Goal: Task Accomplishment & Management: Complete application form

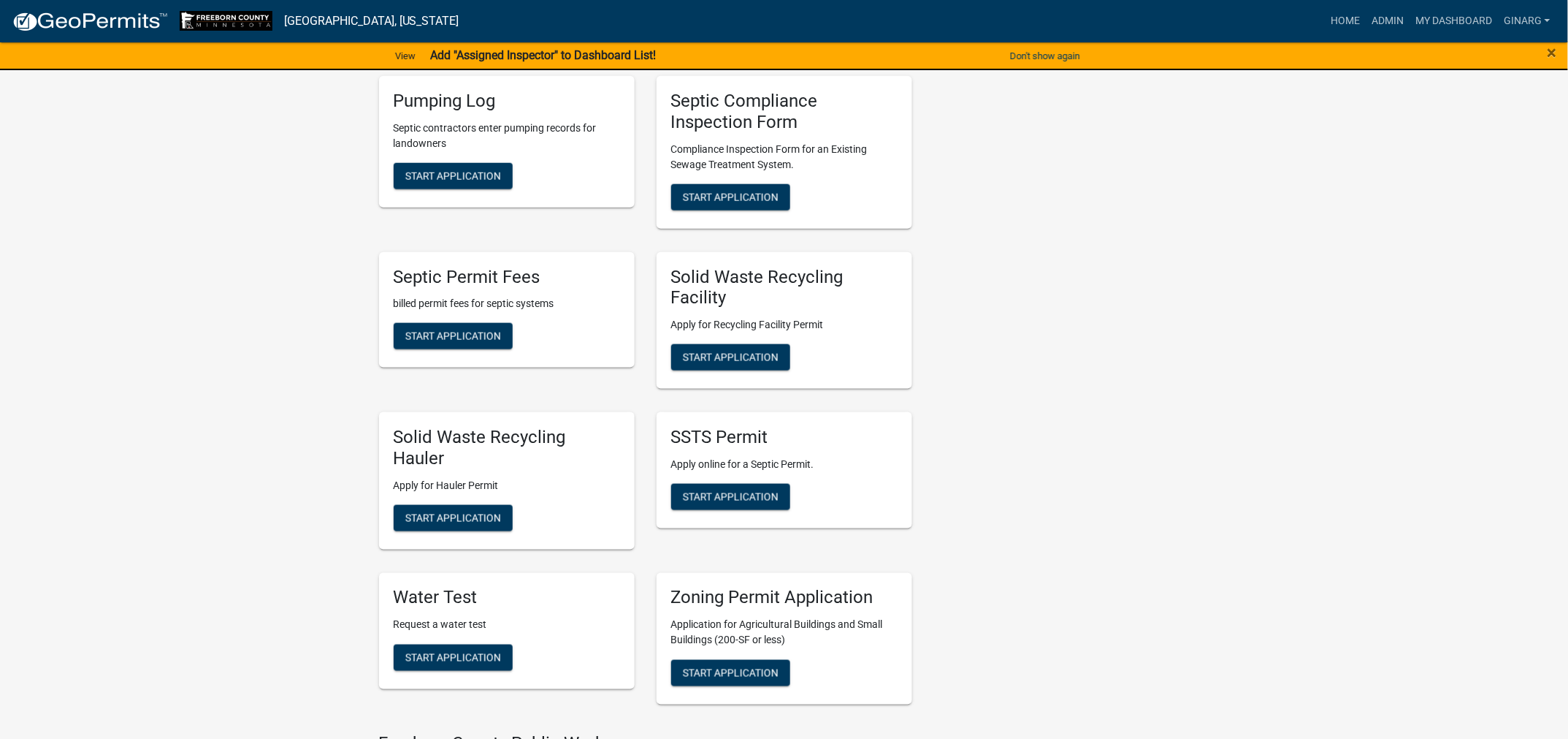
scroll to position [658, 0]
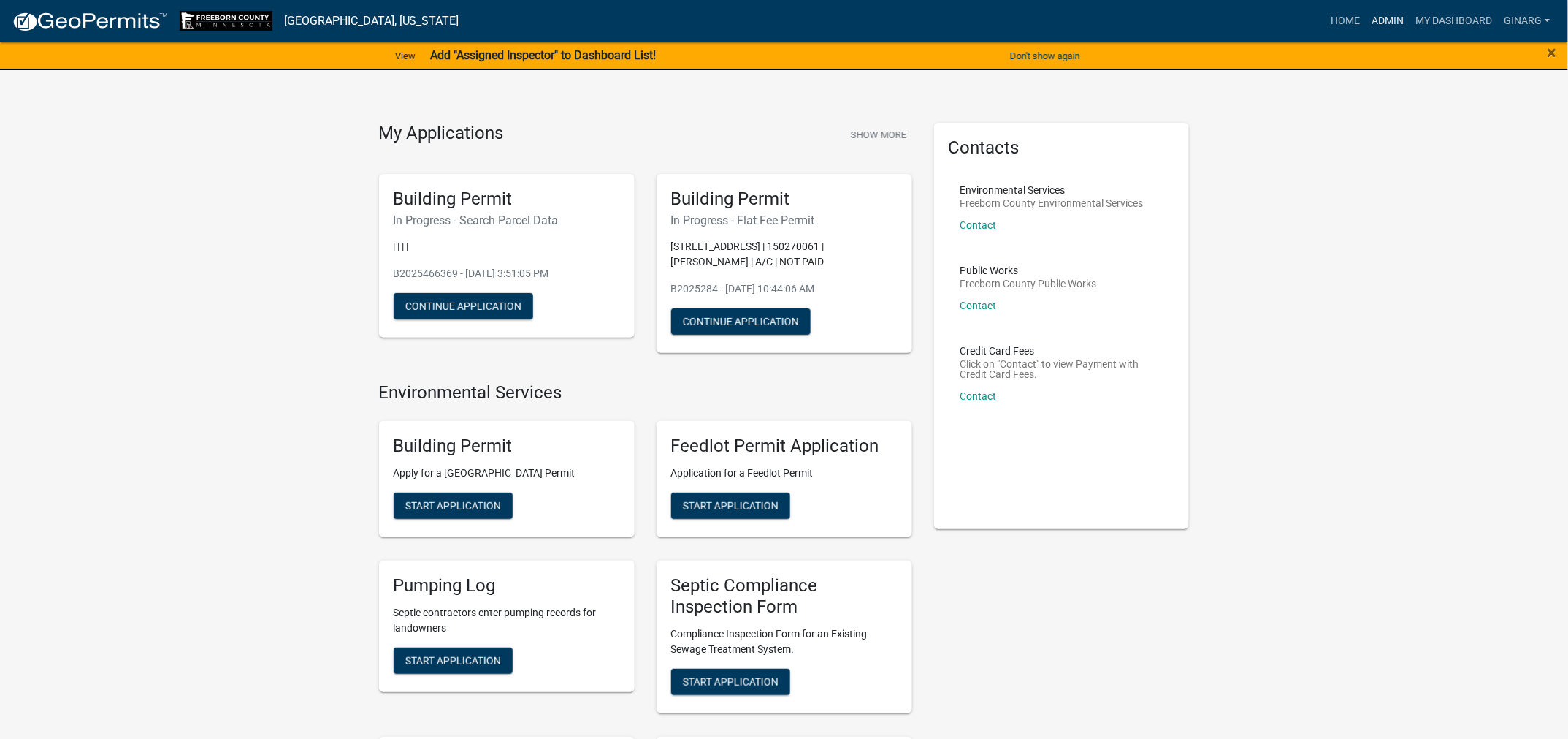
click at [1366, 28] on link "Admin" at bounding box center [1387, 21] width 44 height 27
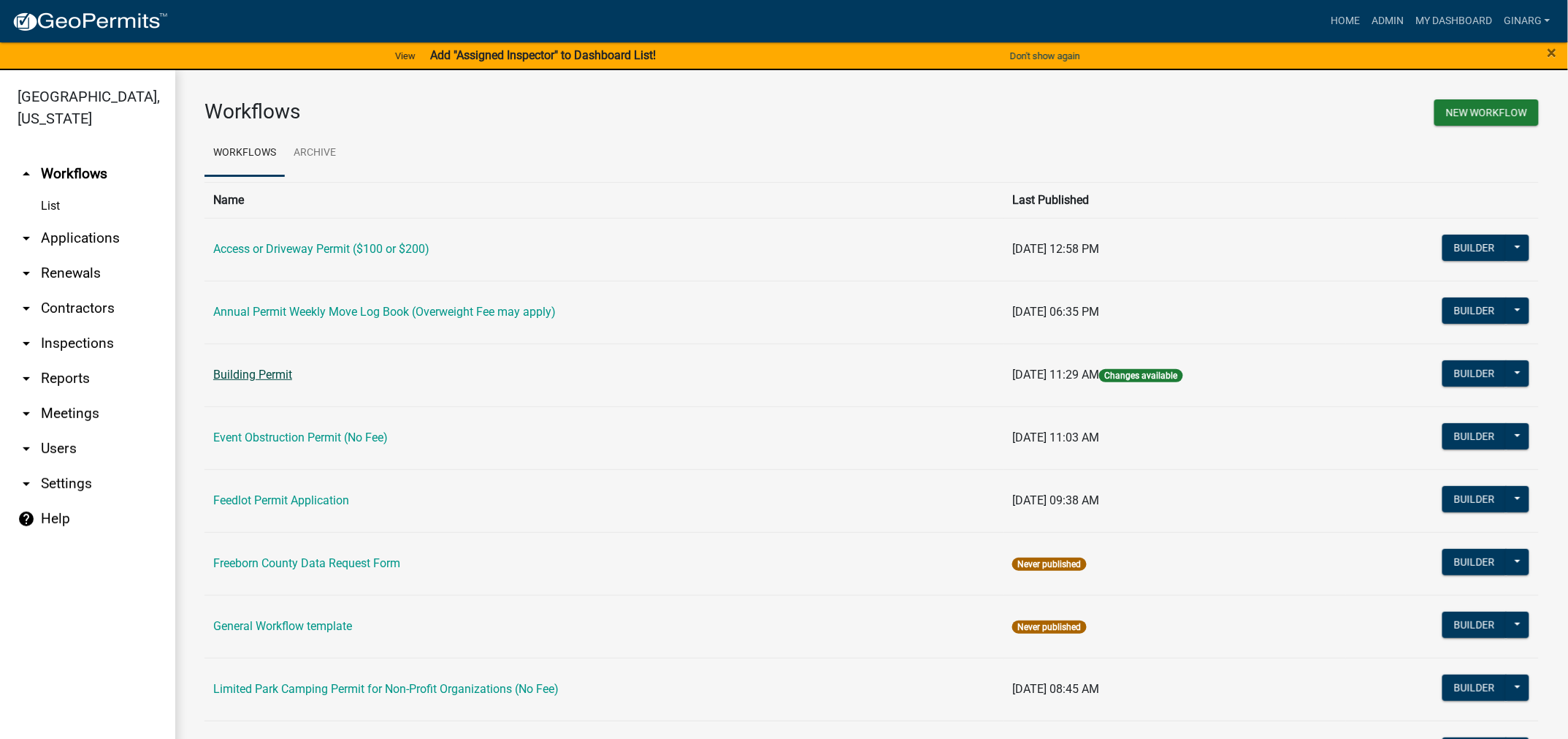
click at [292, 382] on link "Building Permit" at bounding box center [252, 375] width 79 height 14
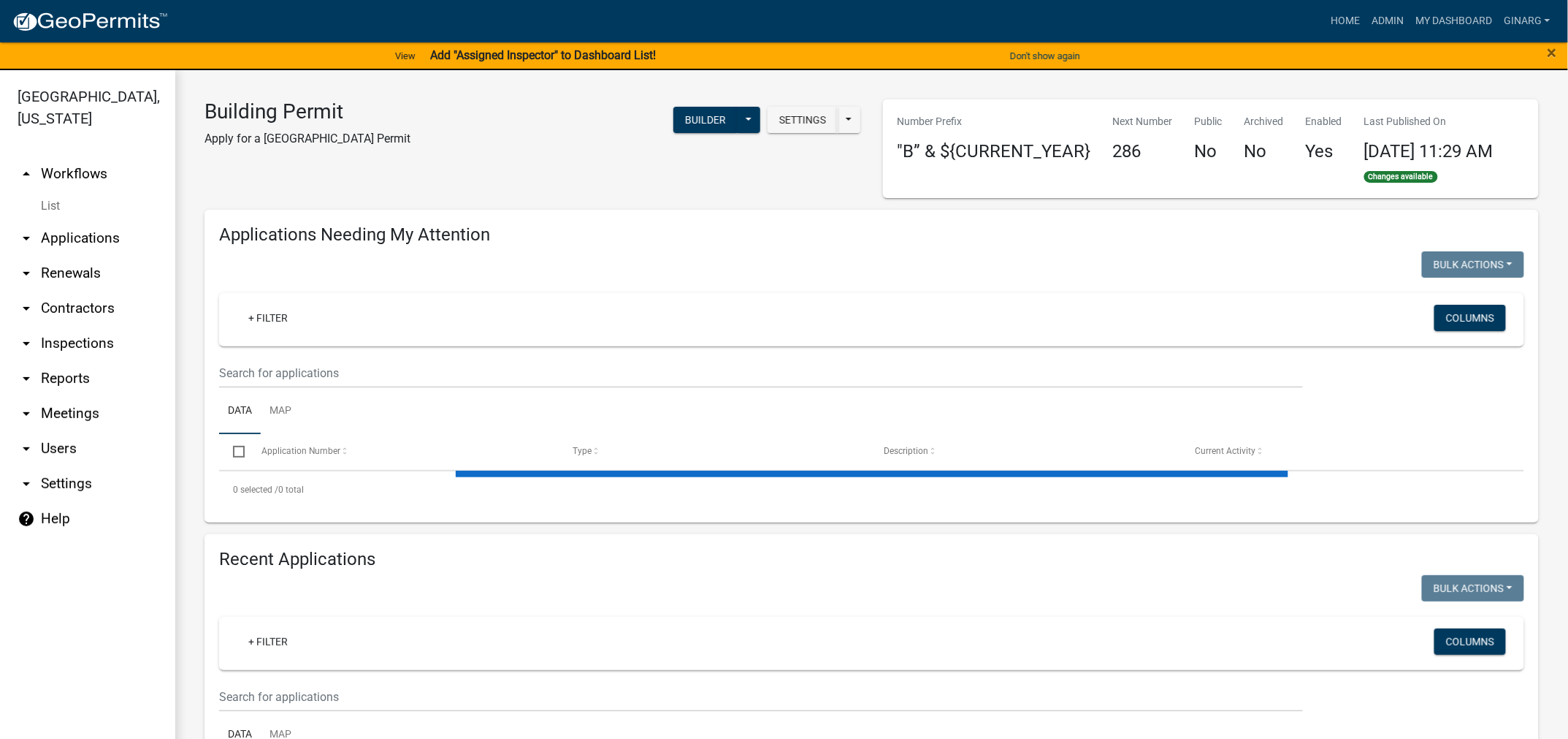
select select "3: 100"
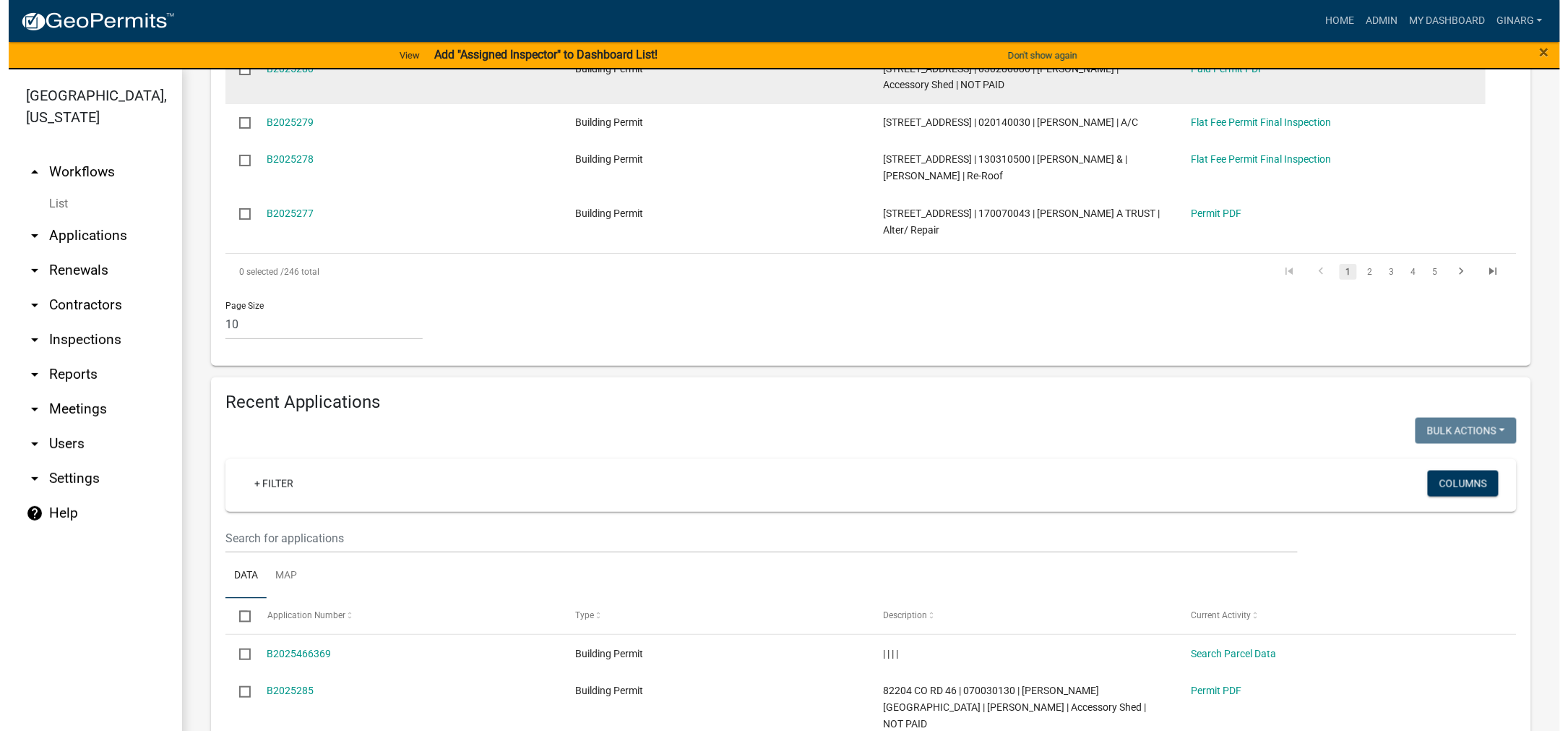
scroll to position [759, 0]
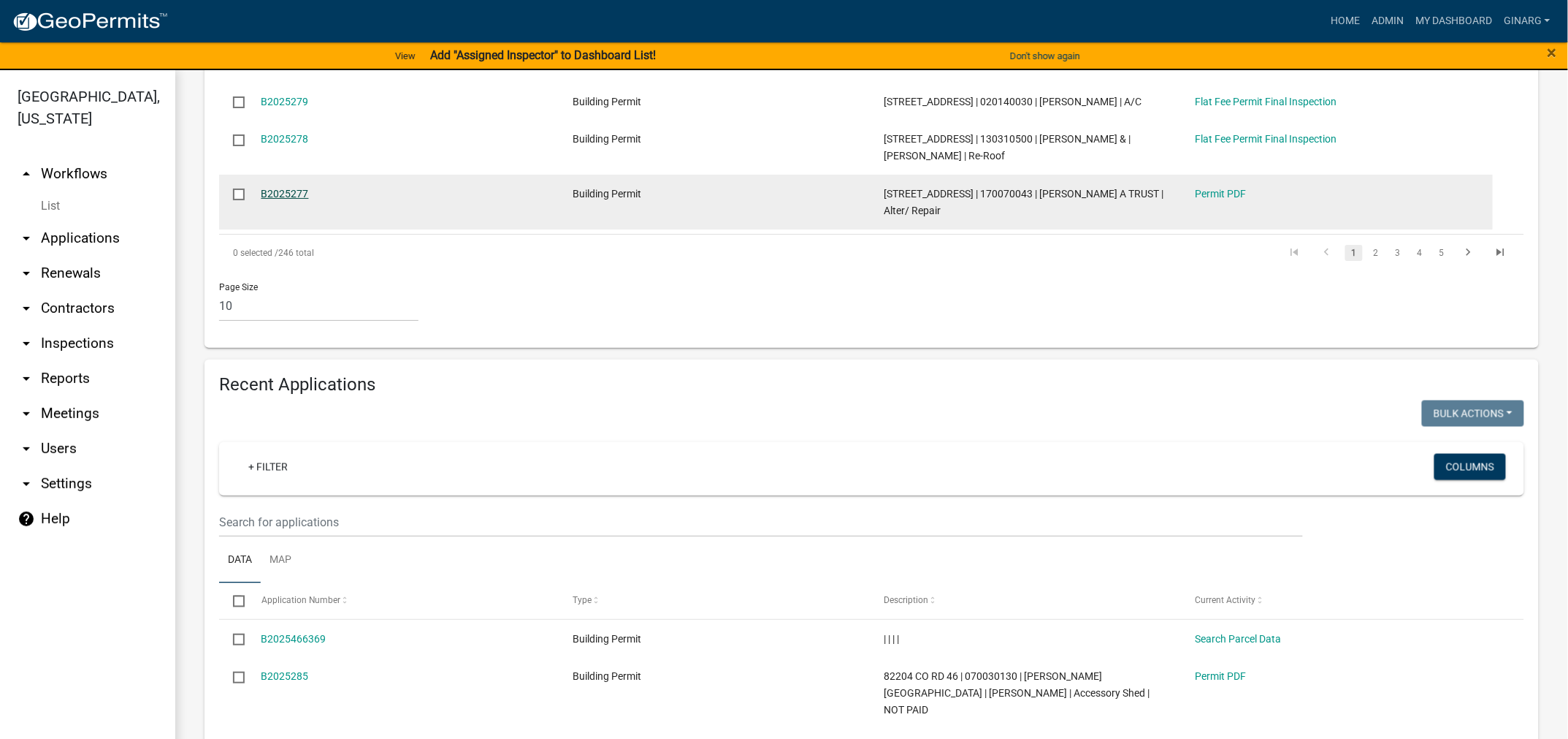
click at [309, 200] on link "B2025277" at bounding box center [285, 194] width 48 height 12
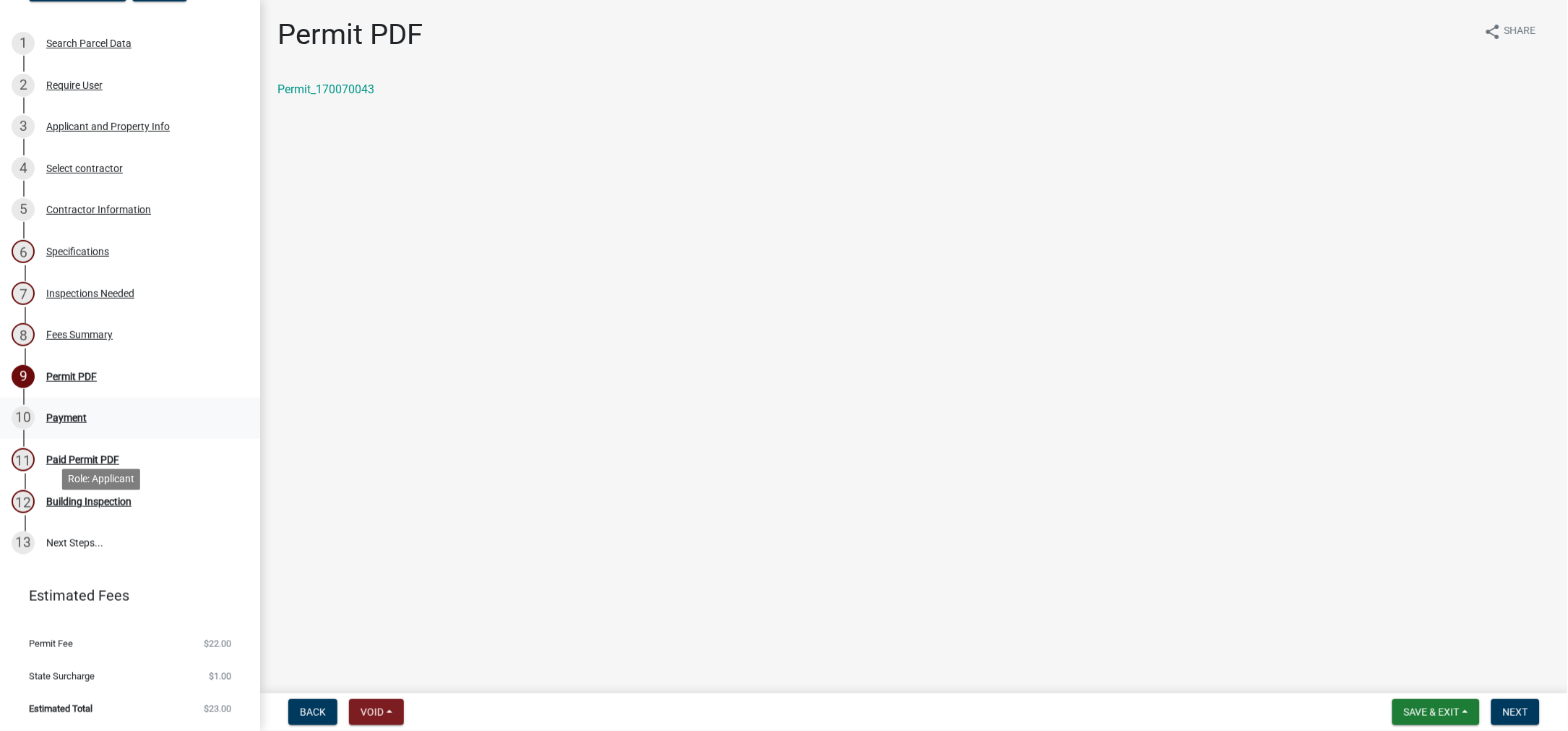
scroll to position [325, 0]
click at [1492, 699] on button "Next" at bounding box center [1516, 712] width 48 height 26
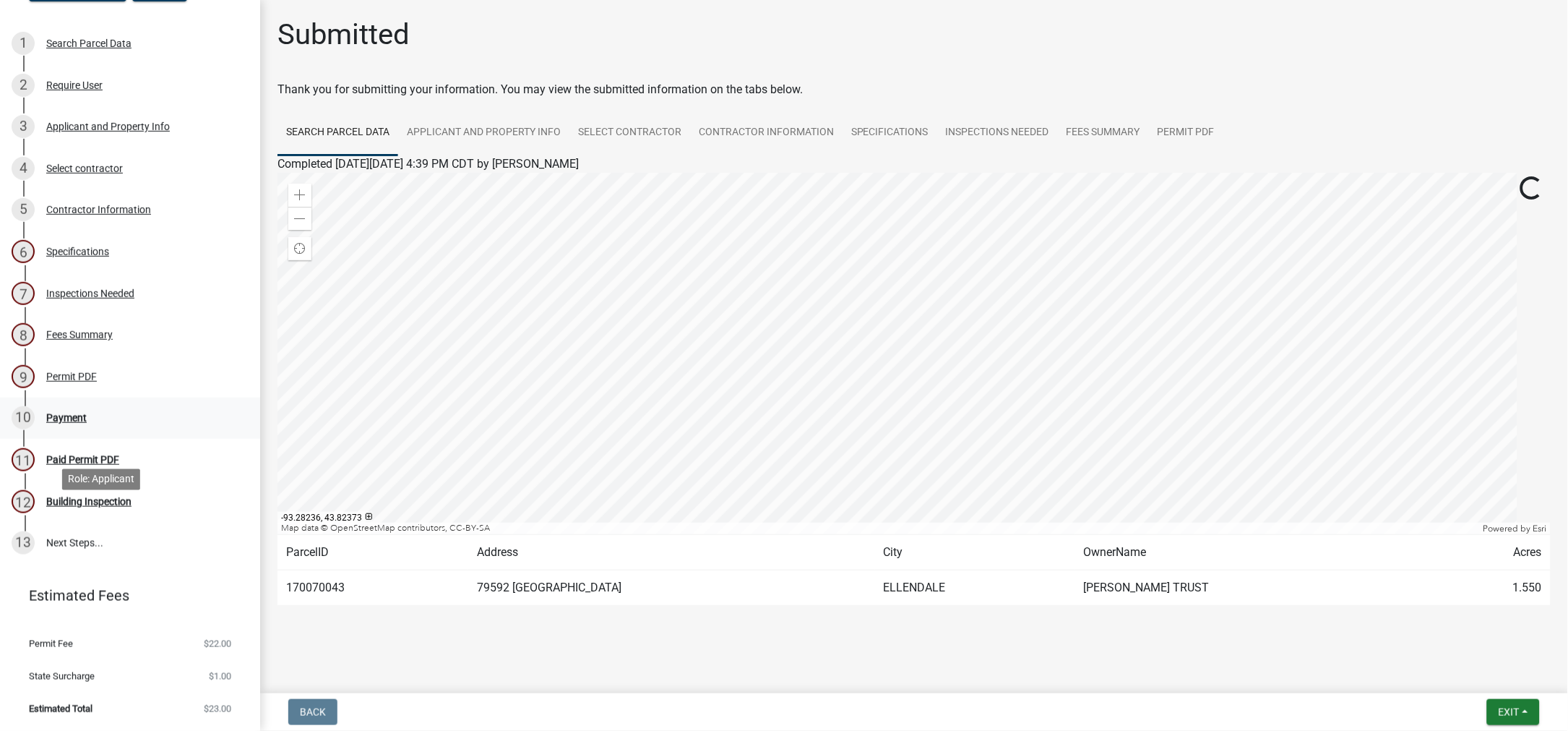
click at [87, 423] on div "Payment" at bounding box center [67, 417] width 41 height 10
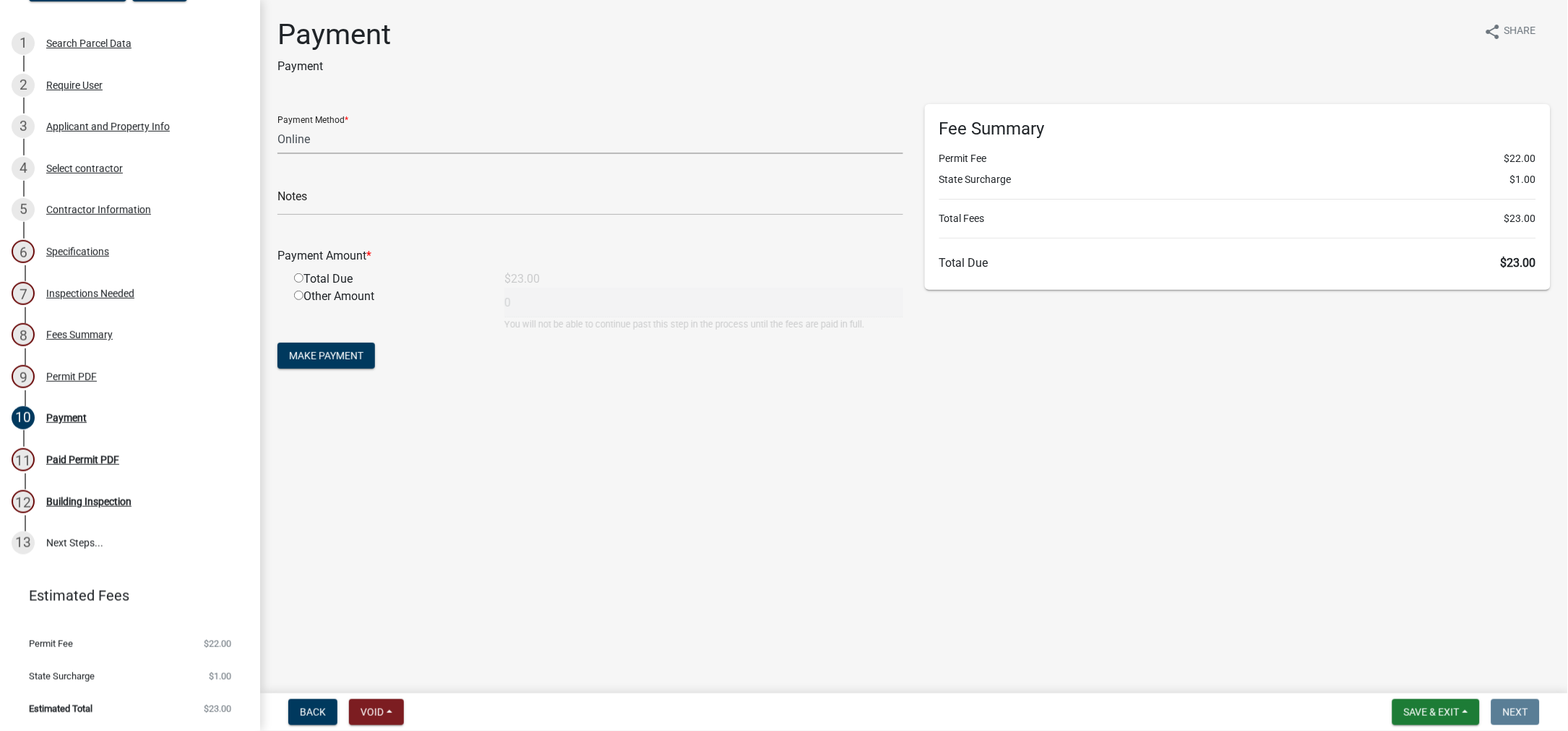
click at [348, 154] on select "Credit Card POS Check Cash Online" at bounding box center [590, 138] width 626 height 30
select select "0: 2"
click at [286, 154] on select "Credit Card POS Check Cash Online" at bounding box center [590, 138] width 626 height 30
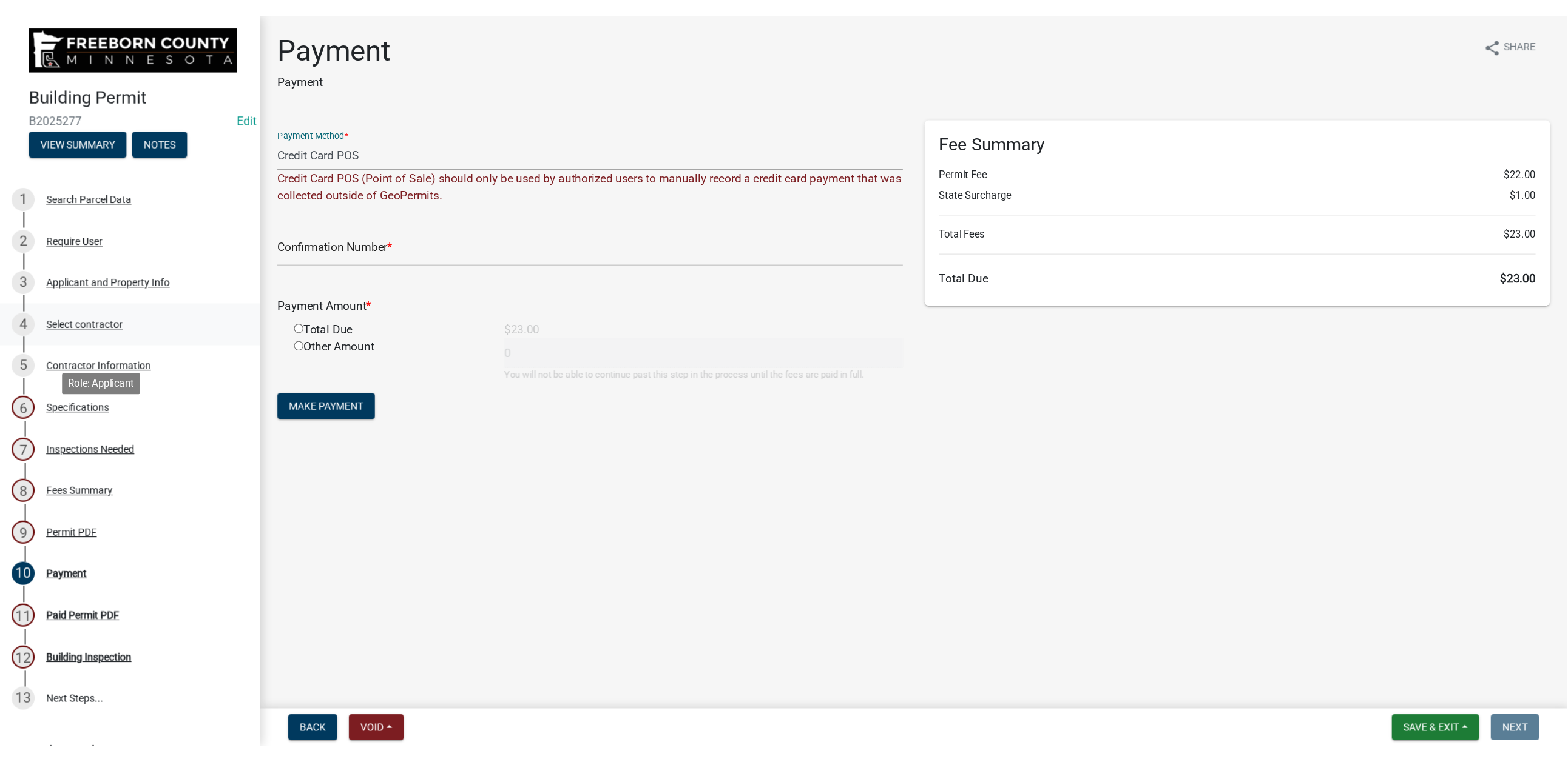
scroll to position [0, 0]
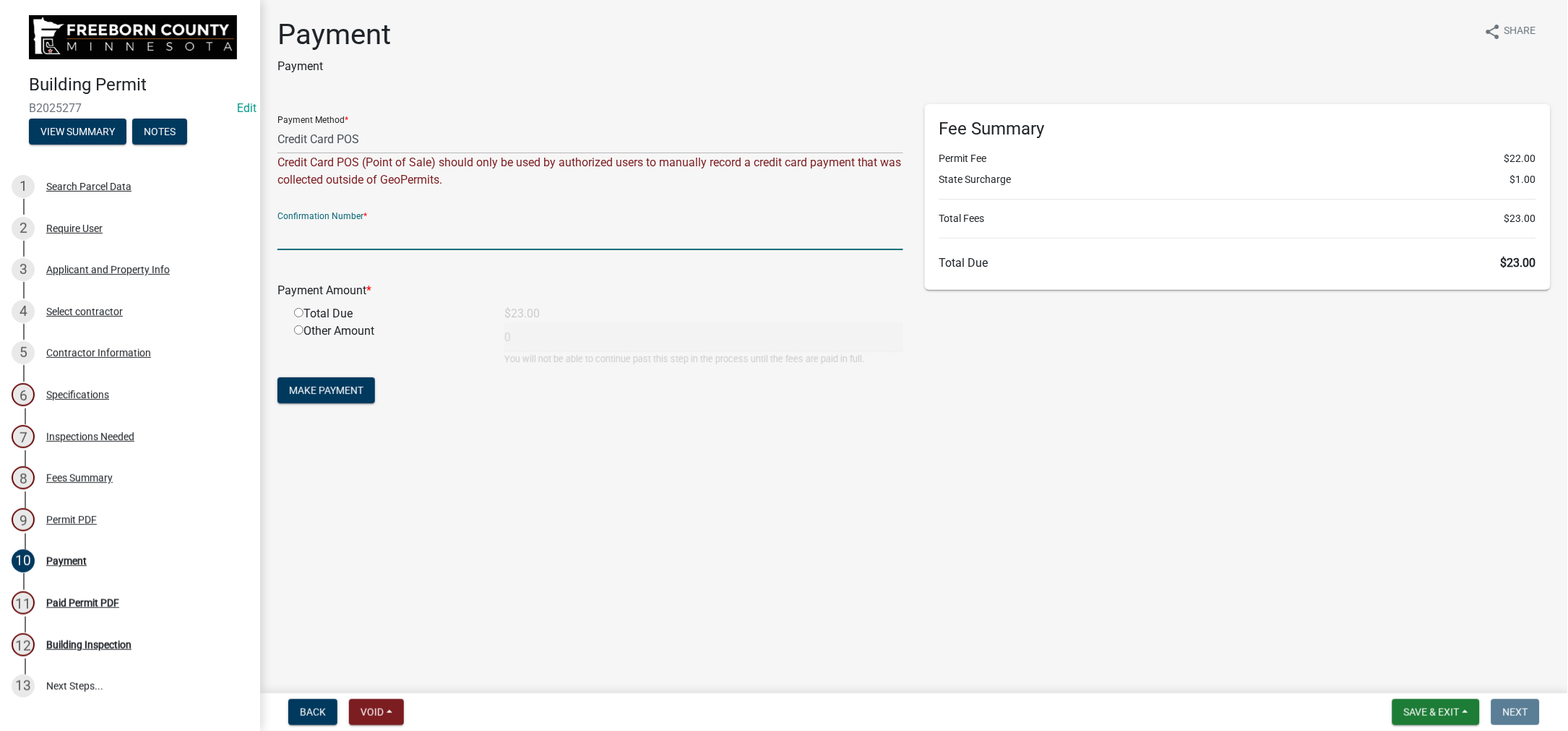
click at [304, 250] on input "text" at bounding box center [590, 235] width 626 height 30
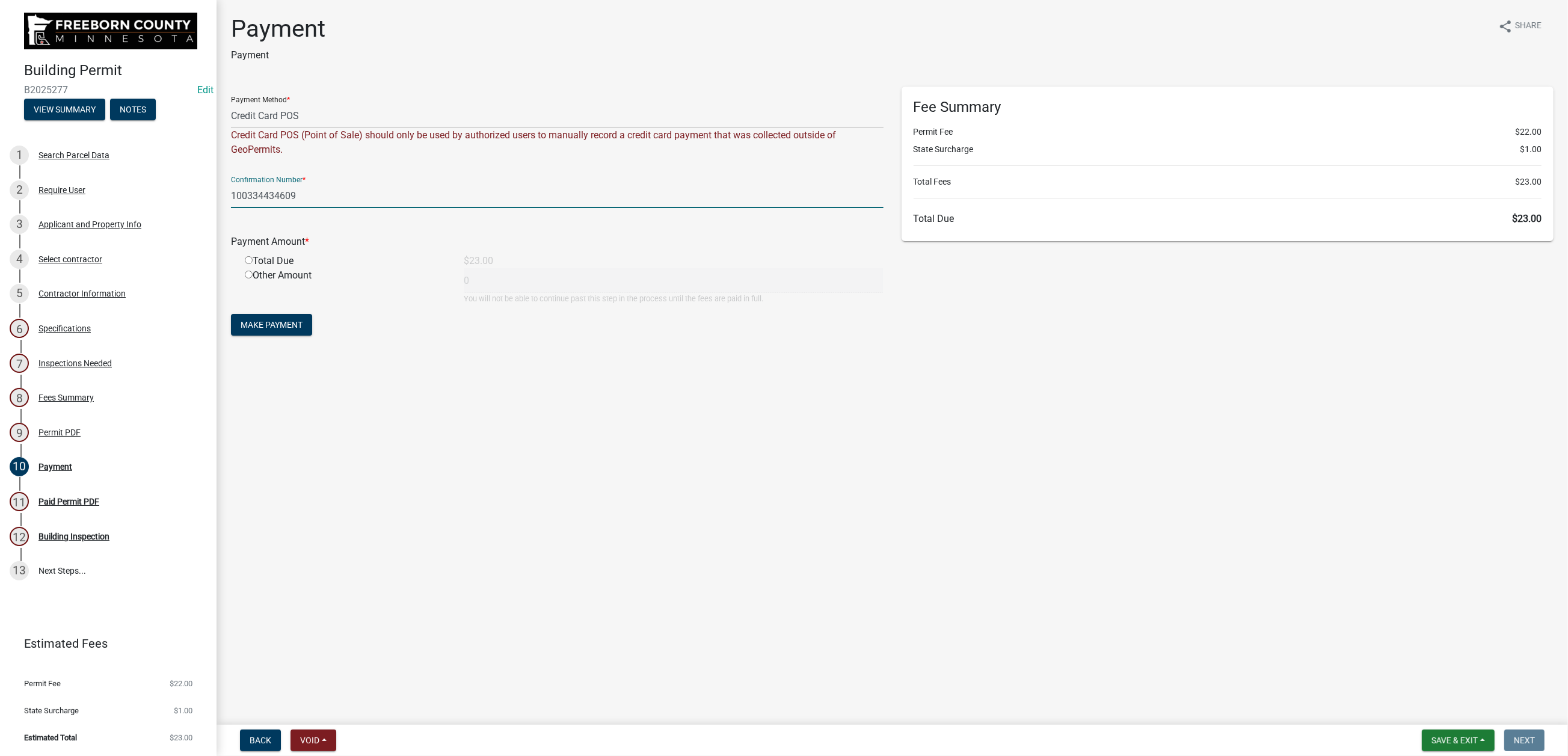
type input "100334434609"
click at [253, 264] on input "radio" at bounding box center [249, 260] width 8 height 8
radio input "true"
type input "23"
click at [298, 330] on span "Make Payment" at bounding box center [272, 325] width 62 height 10
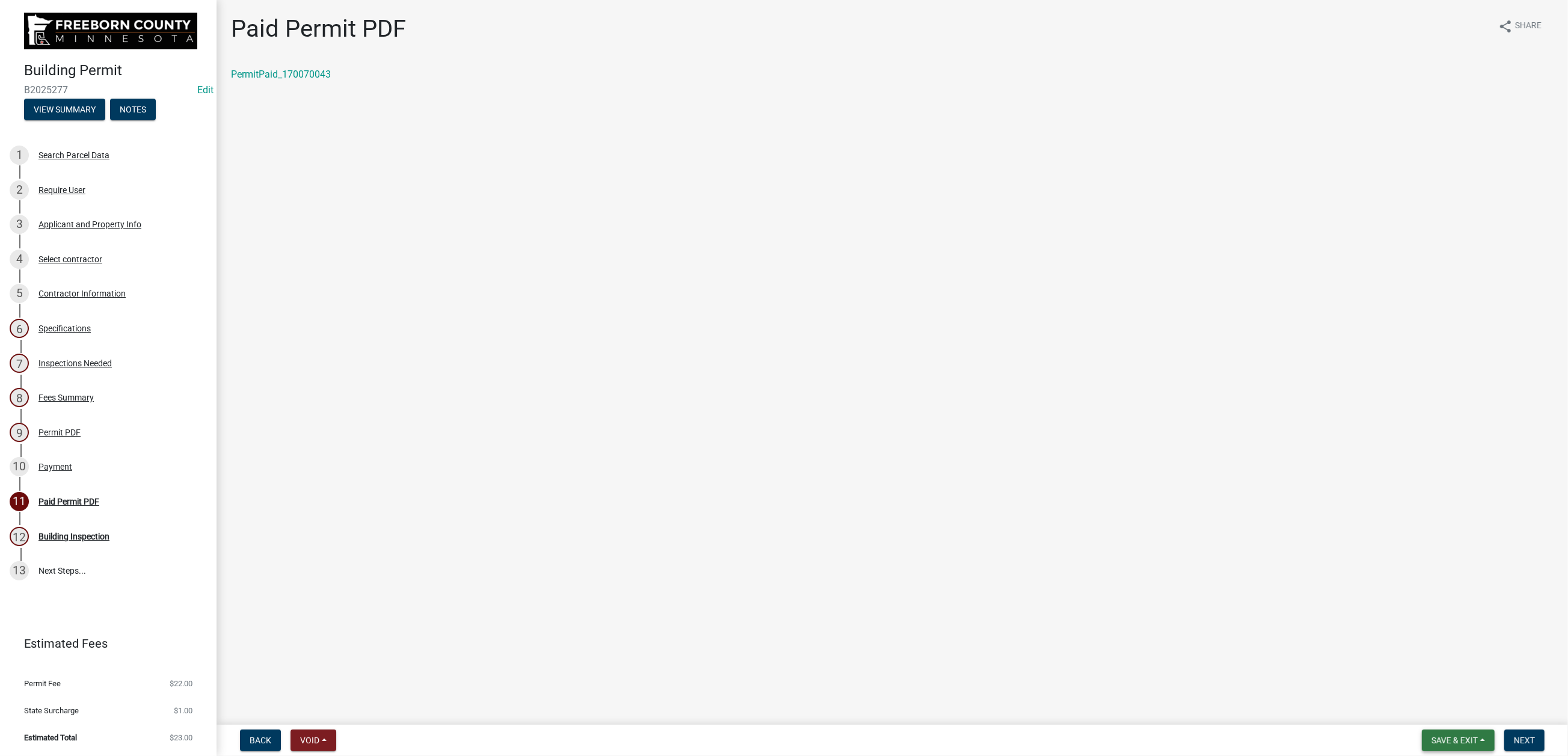
click at [1291, 608] on span "Save & Exit" at bounding box center [1454, 741] width 46 height 10
drag, startPoint x: 1404, startPoint y: 700, endPoint x: 1404, endPoint y: 695, distance: 5.0
click at [1291, 608] on button "Save & Exit" at bounding box center [1446, 699] width 96 height 29
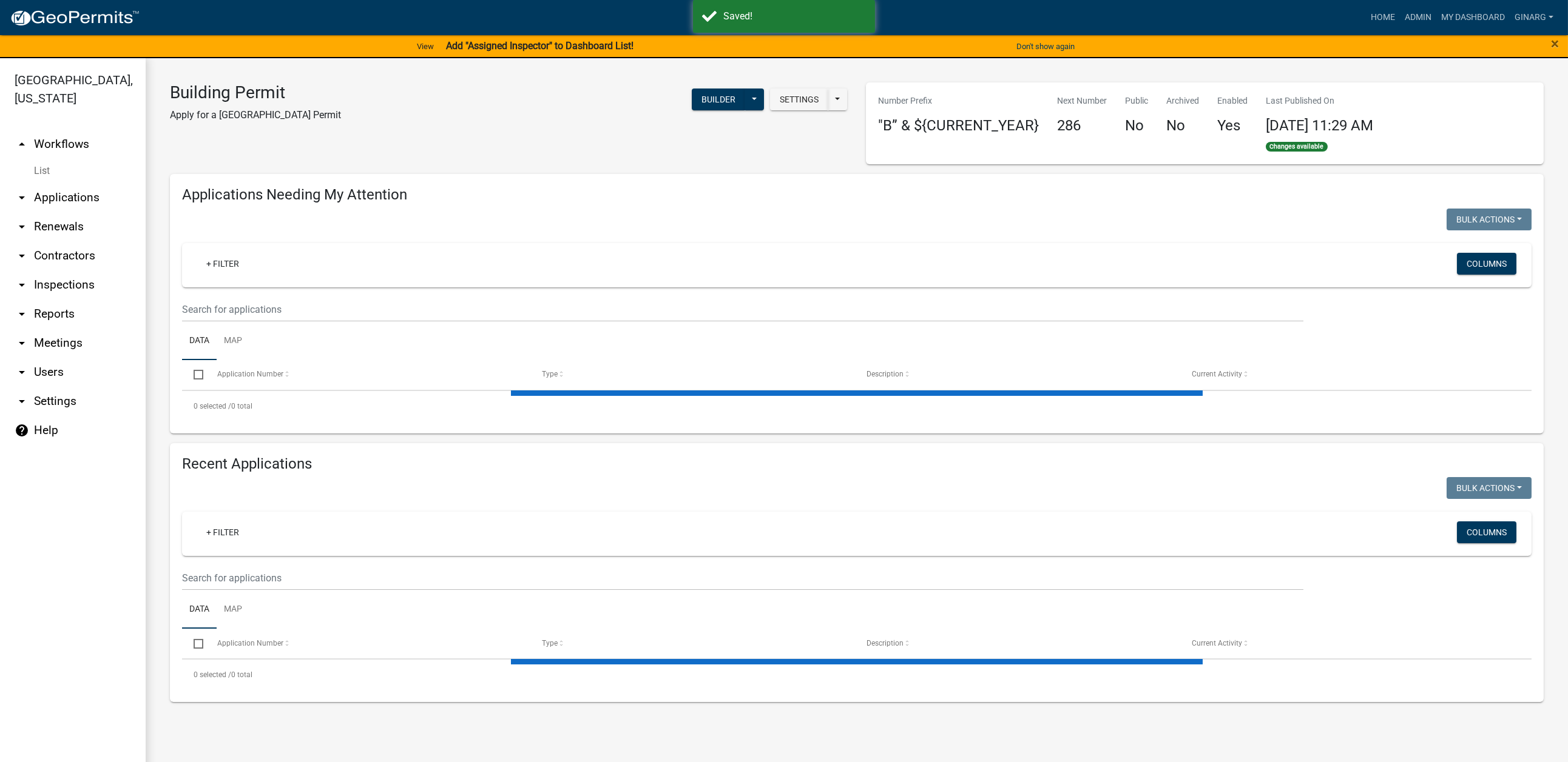
select select "3: 100"
